Goal: Communication & Community: Ask a question

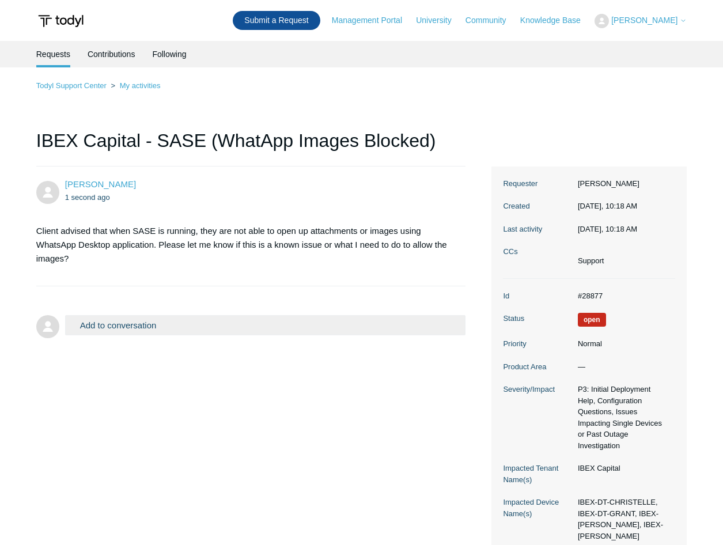
click at [273, 20] on link "Submit a Request" at bounding box center [276, 20] width 87 height 19
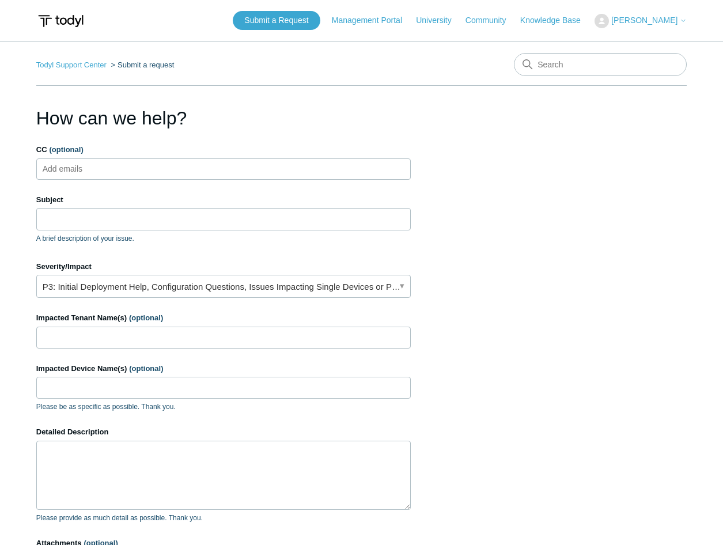
click at [118, 168] on ul "Add emails" at bounding box center [223, 169] width 375 height 21
click at [72, 167] on input "CC (optional)" at bounding box center [72, 168] width 69 height 17
type input "EasyFile"
drag, startPoint x: 90, startPoint y: 171, endPoint x: -3, endPoint y: 172, distance: 92.8
click at [0, 172] on html "Skip to main content Submit a Request Management Portal University Community Kn…" at bounding box center [361, 357] width 723 height 715
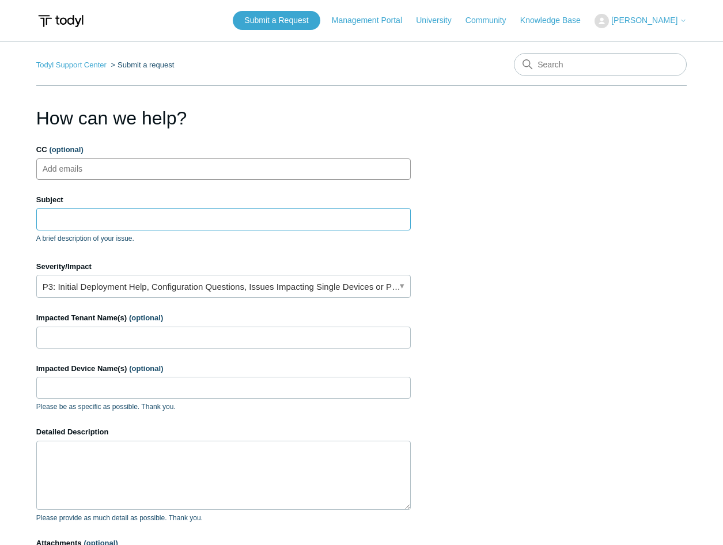
click at [82, 215] on input "Subject" at bounding box center [223, 219] width 375 height 22
paste input "EasyFile"
click at [44, 218] on input "EasyFile" at bounding box center [223, 219] width 375 height 22
click at [191, 214] on input "Louw and [PERSON_NAME] - EasyFile" at bounding box center [223, 219] width 375 height 22
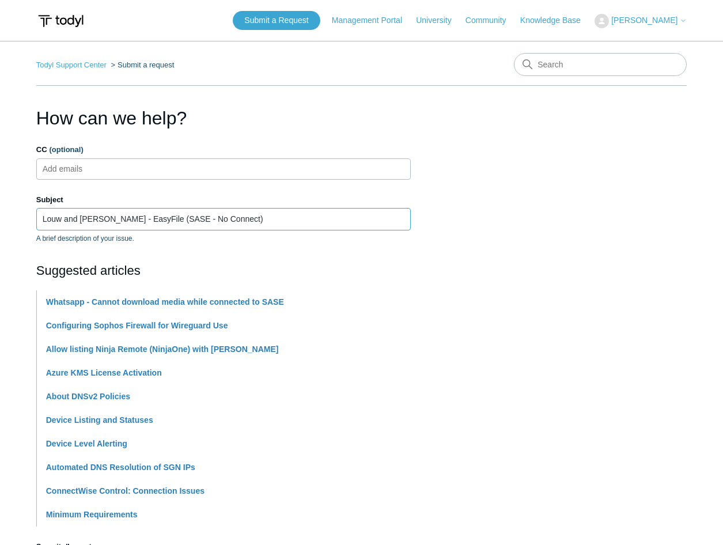
type input "Louw and [PERSON_NAME] - EasyFile (SASE - No Connect)"
click at [364, 242] on p "A brief description of your issue." at bounding box center [223, 238] width 375 height 10
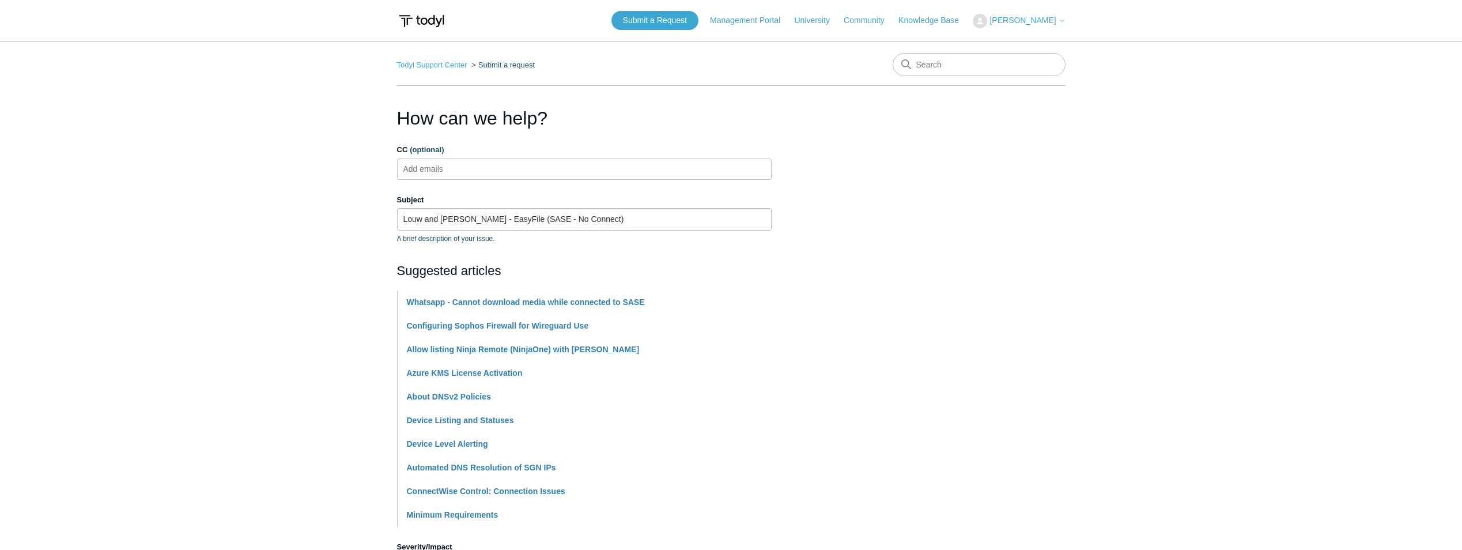
click at [172, 175] on main "Todyl Support Center Submit a request How can we help? CC (optional) Add emails…" at bounding box center [731, 478] width 1462 height 874
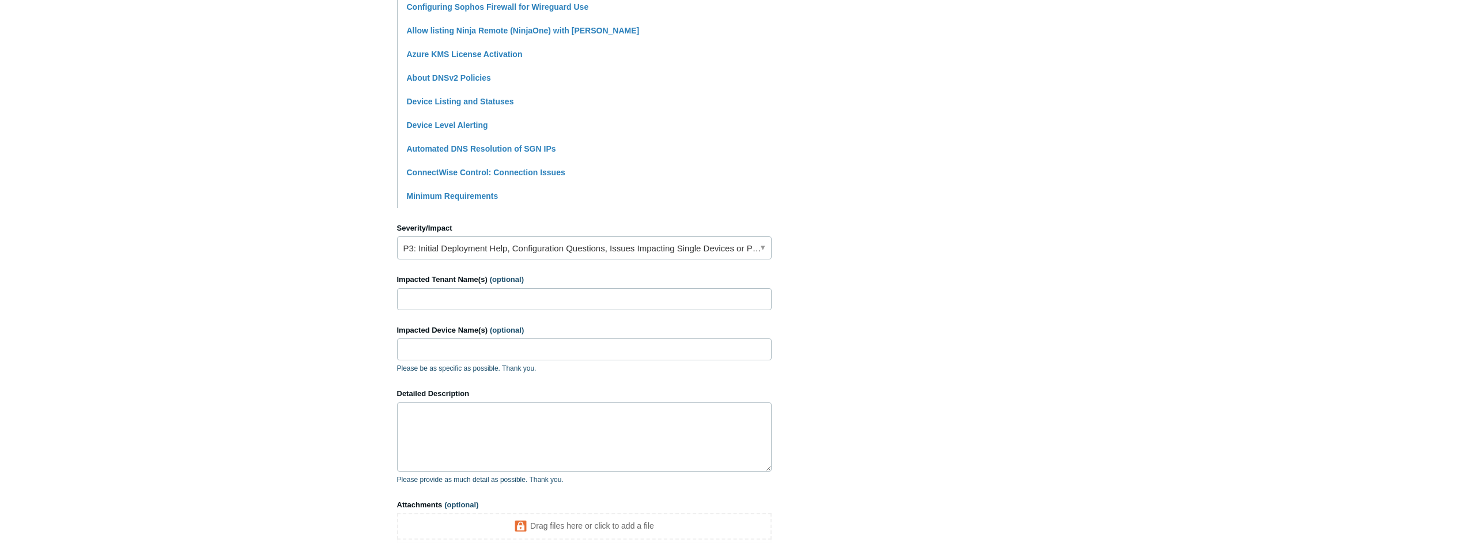
scroll to position [346, 0]
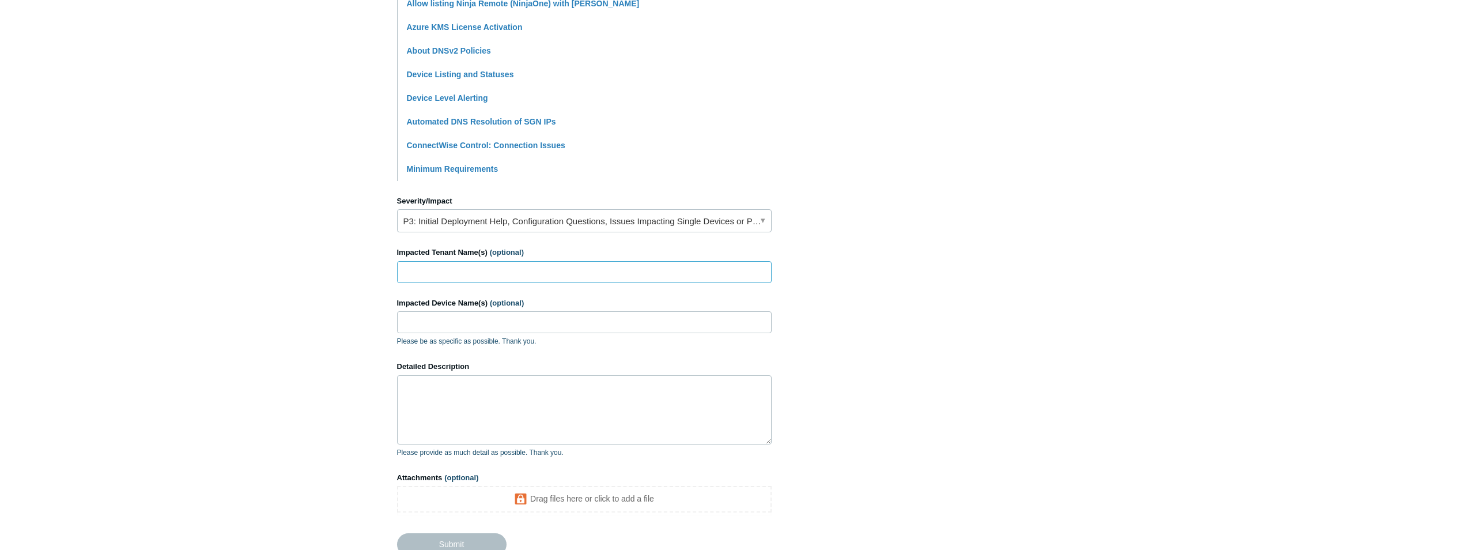
click at [504, 281] on input "Impacted Tenant Name(s) (optional)" at bounding box center [584, 272] width 375 height 22
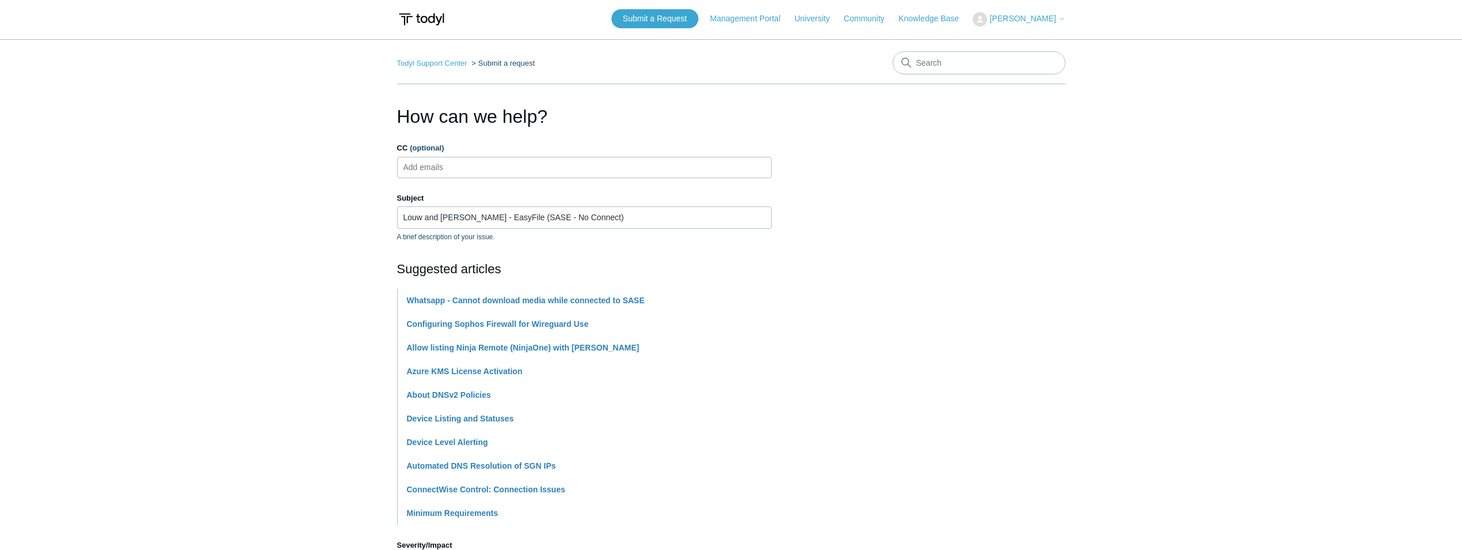
scroll to position [0, 0]
drag, startPoint x: 467, startPoint y: 224, endPoint x: 362, endPoint y: 229, distance: 105.6
click at [362, 229] on main "Todyl Support Center Submit a request How can we help? CC (optional) Add emails…" at bounding box center [731, 478] width 1462 height 874
click at [495, 218] on input "Louw and [PERSON_NAME] - EasyFile (SASE - No Connect)" at bounding box center [584, 219] width 375 height 22
